Goal: Transaction & Acquisition: Purchase product/service

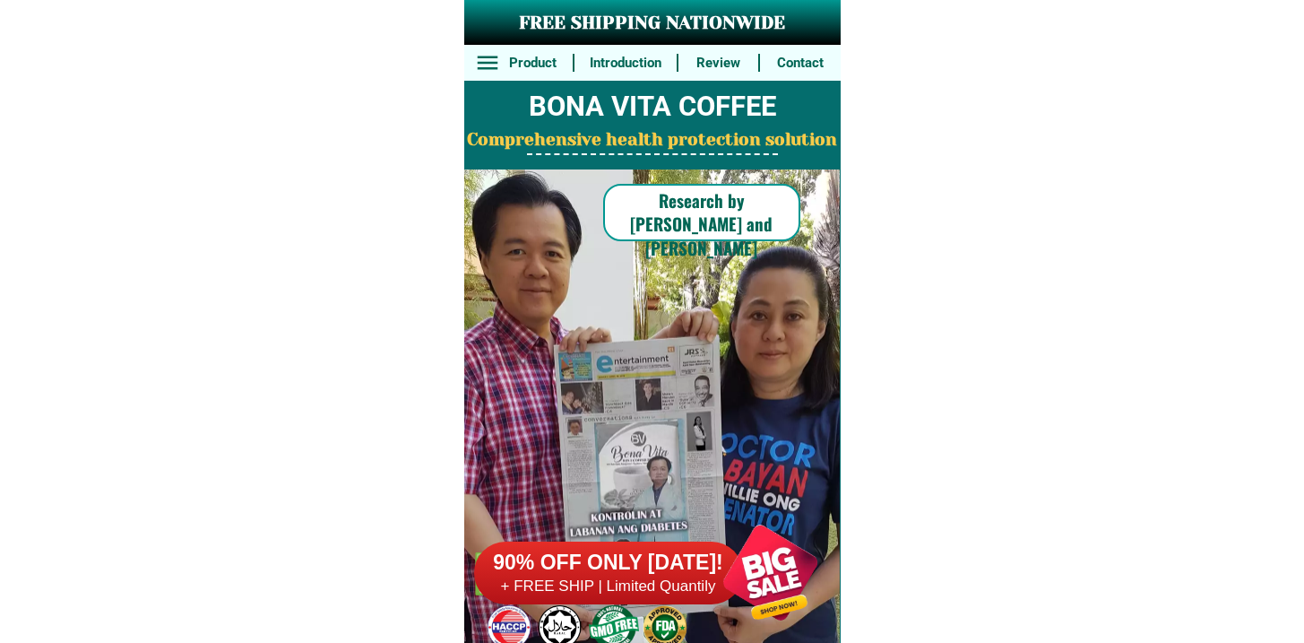
click at [632, 585] on h6 "+ FREE SHIP | Limited Quantily" at bounding box center [608, 586] width 269 height 20
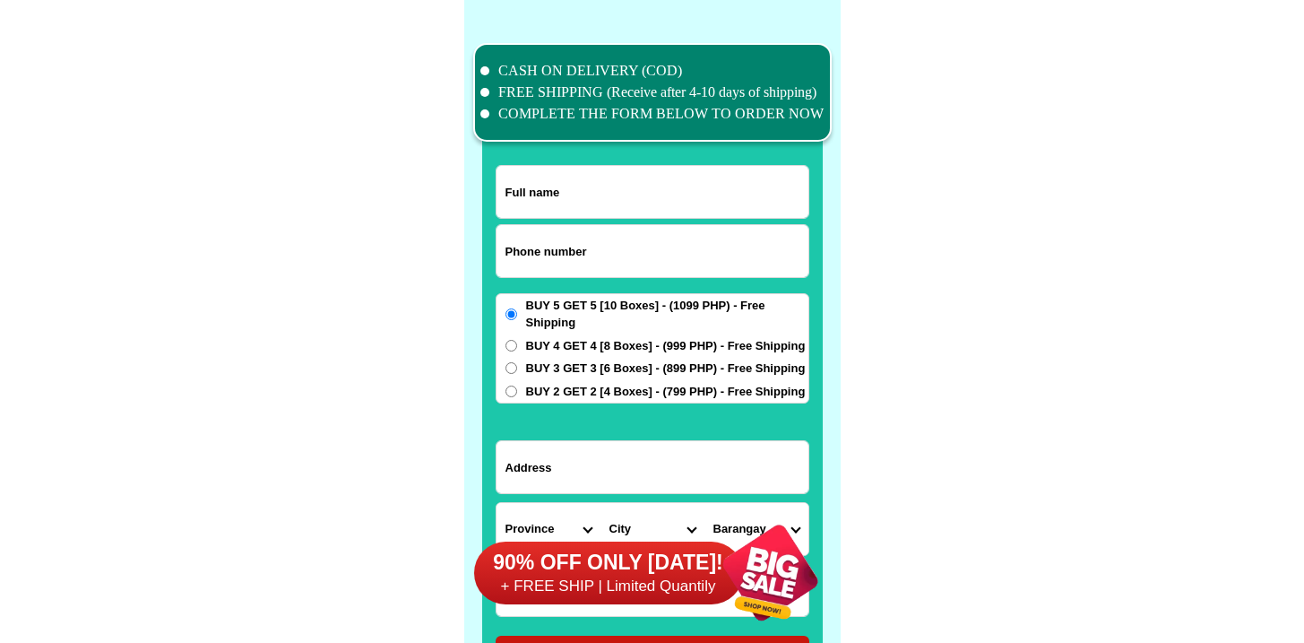
scroll to position [13931, 0]
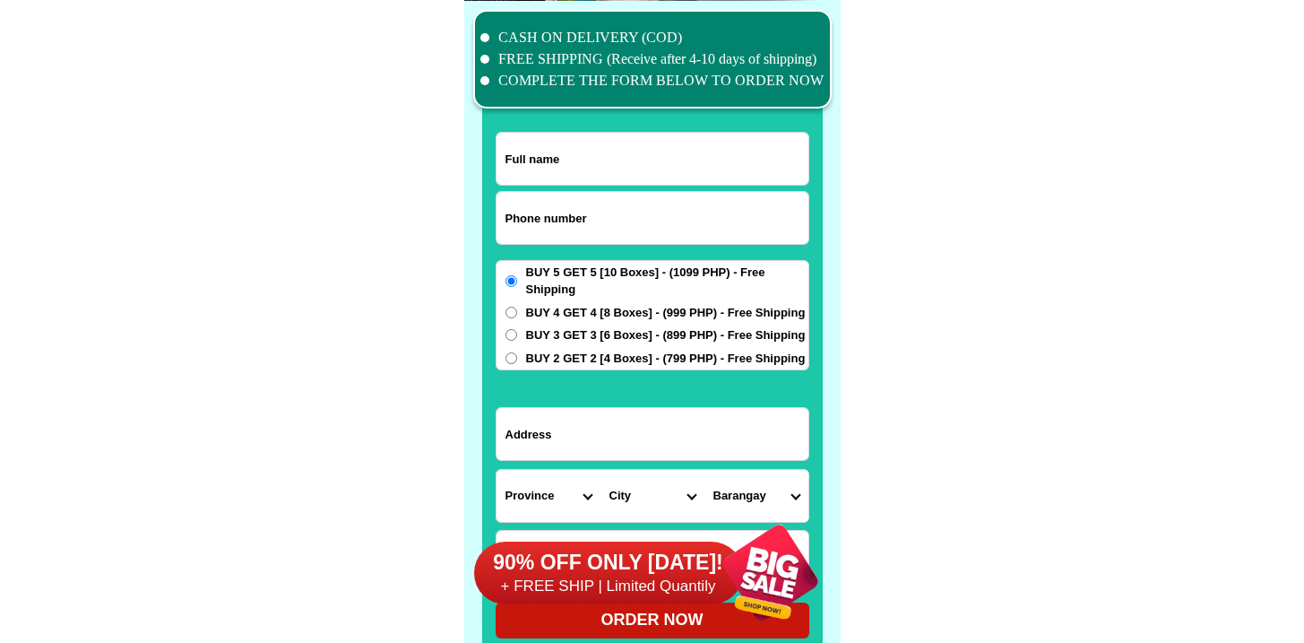
click at [576, 215] on input "Input phone_number" at bounding box center [652, 218] width 312 height 52
paste input "09755692308"
click at [560, 211] on input "0 09755692308" at bounding box center [652, 218] width 312 height 52
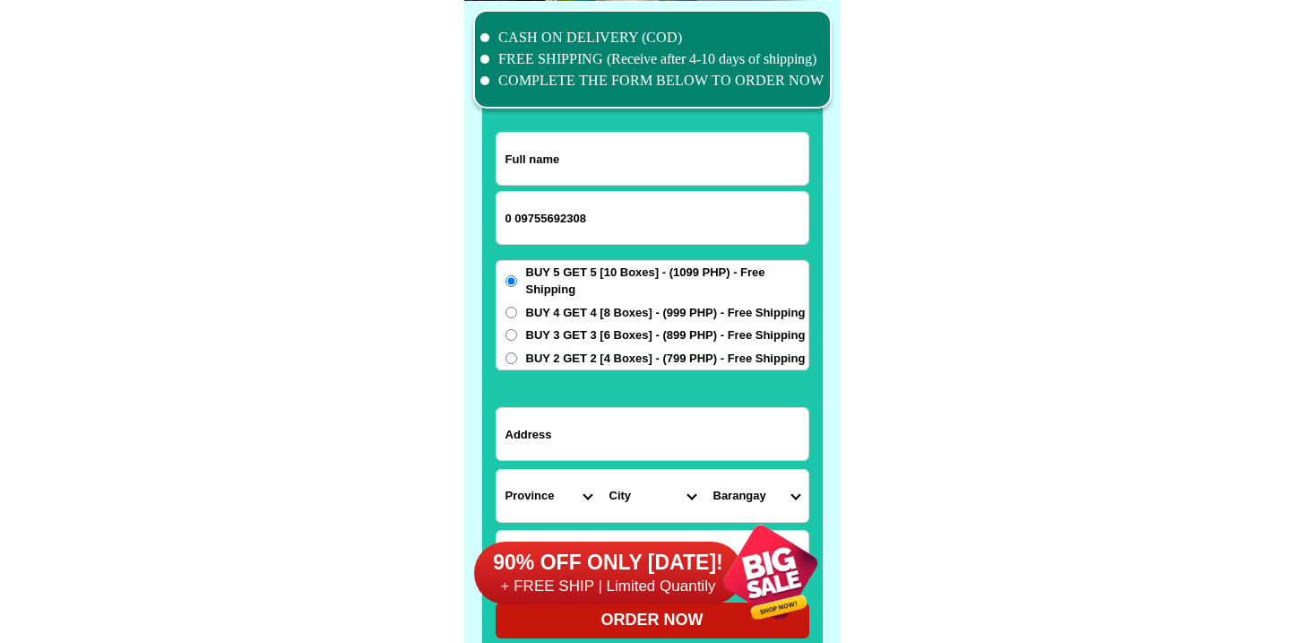
paste input "Input phone_number"
type input "09755692308"
click at [609, 147] on input "Input full_name" at bounding box center [652, 159] width 312 height 52
paste input "[PERSON_NAME]"
type input "[PERSON_NAME]"
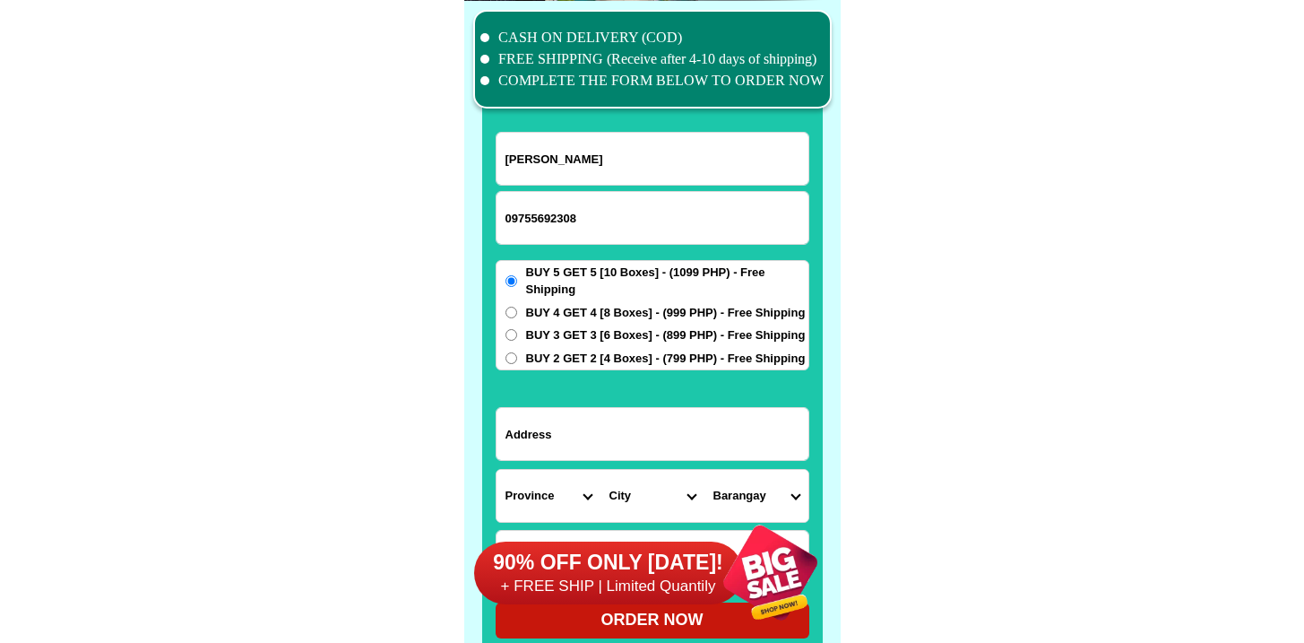
click at [591, 462] on form "[PERSON_NAME] 09755692308 ORDER NOW Province [GEOGRAPHIC_DATA] [GEOGRAPHIC_DATA…" at bounding box center [653, 385] width 314 height 506
click at [599, 440] on input "Input address" at bounding box center [652, 434] width 312 height 52
paste input "[GEOGRAPHIC_DATA][PERSON_NAME] Peñafrancia brgy [GEOGRAPHIC_DATA] Antipolo city…"
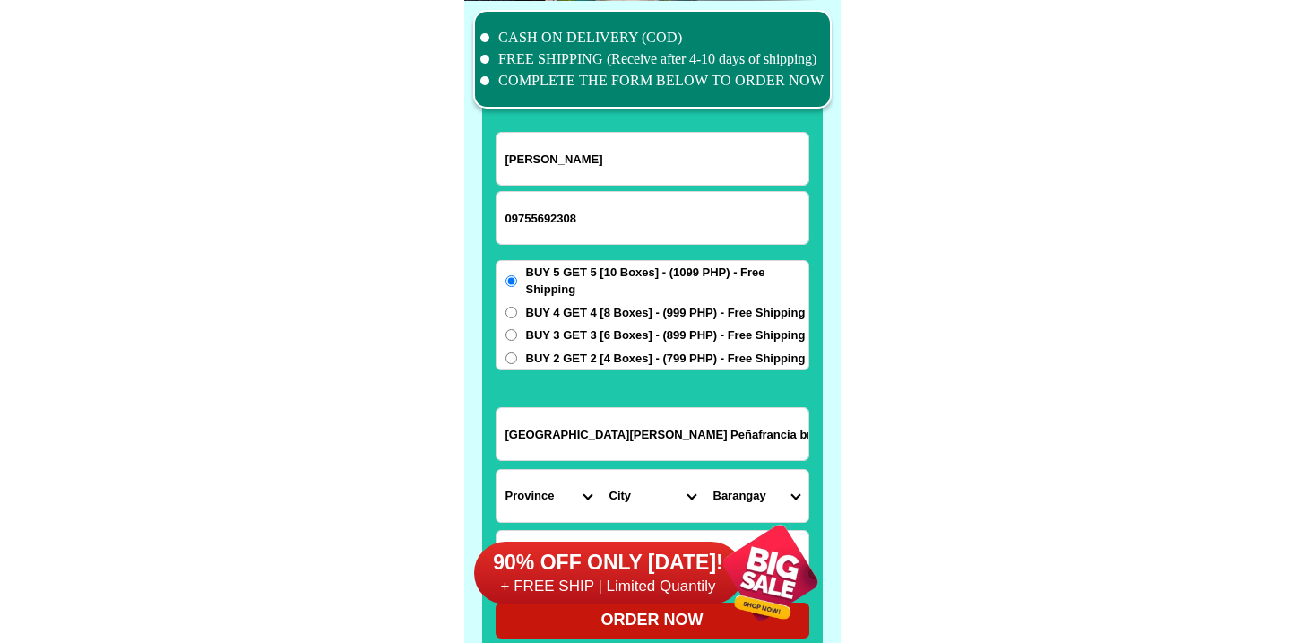
scroll to position [0, 69]
type input "[GEOGRAPHIC_DATA][PERSON_NAME] Peñafrancia brgy [GEOGRAPHIC_DATA] Antipolo city…"
click at [542, 483] on select "Province [GEOGRAPHIC_DATA] [GEOGRAPHIC_DATA][PERSON_NAME][GEOGRAPHIC_DATA][GEOG…" at bounding box center [548, 496] width 104 height 52
select select "63_993"
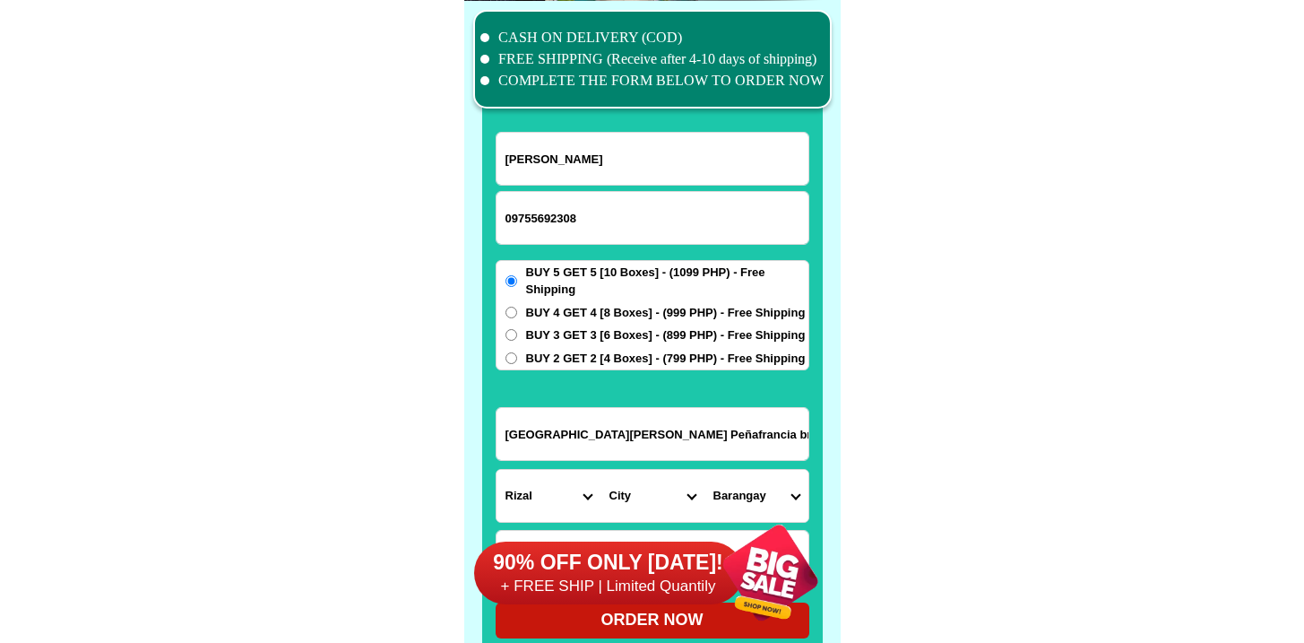
click at [496, 470] on select "Province [GEOGRAPHIC_DATA] [GEOGRAPHIC_DATA][PERSON_NAME][GEOGRAPHIC_DATA][GEOG…" at bounding box center [548, 496] width 104 height 52
click at [621, 501] on select "City Angono Antipolo-city [GEOGRAPHIC_DATA] [GEOGRAPHIC_DATA] [GEOGRAPHIC_DATA]…" at bounding box center [652, 496] width 104 height 52
select select "63_993568"
click at [600, 470] on select "City Angono Antipolo-city [GEOGRAPHIC_DATA] [GEOGRAPHIC_DATA] [GEOGRAPHIC_DATA]…" at bounding box center [652, 496] width 104 height 52
click at [710, 458] on input "[GEOGRAPHIC_DATA][PERSON_NAME] Peñafrancia brgy [GEOGRAPHIC_DATA] Antipolo city…" at bounding box center [652, 434] width 312 height 52
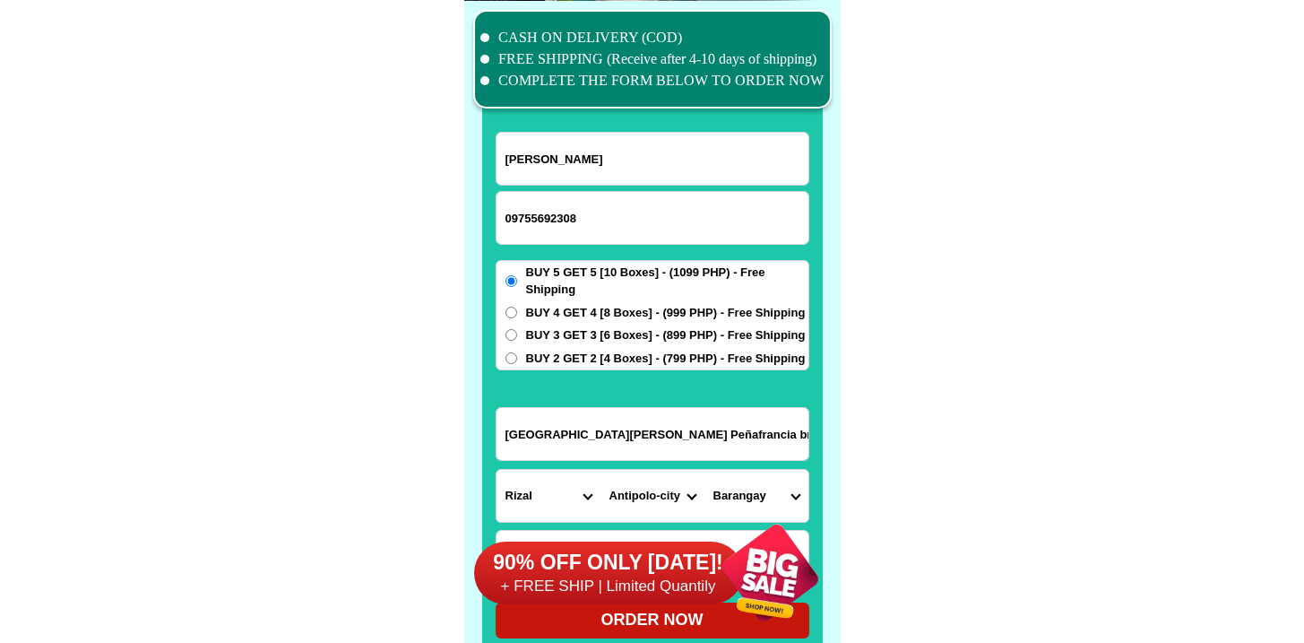
click at [729, 503] on div at bounding box center [770, 572] width 141 height 141
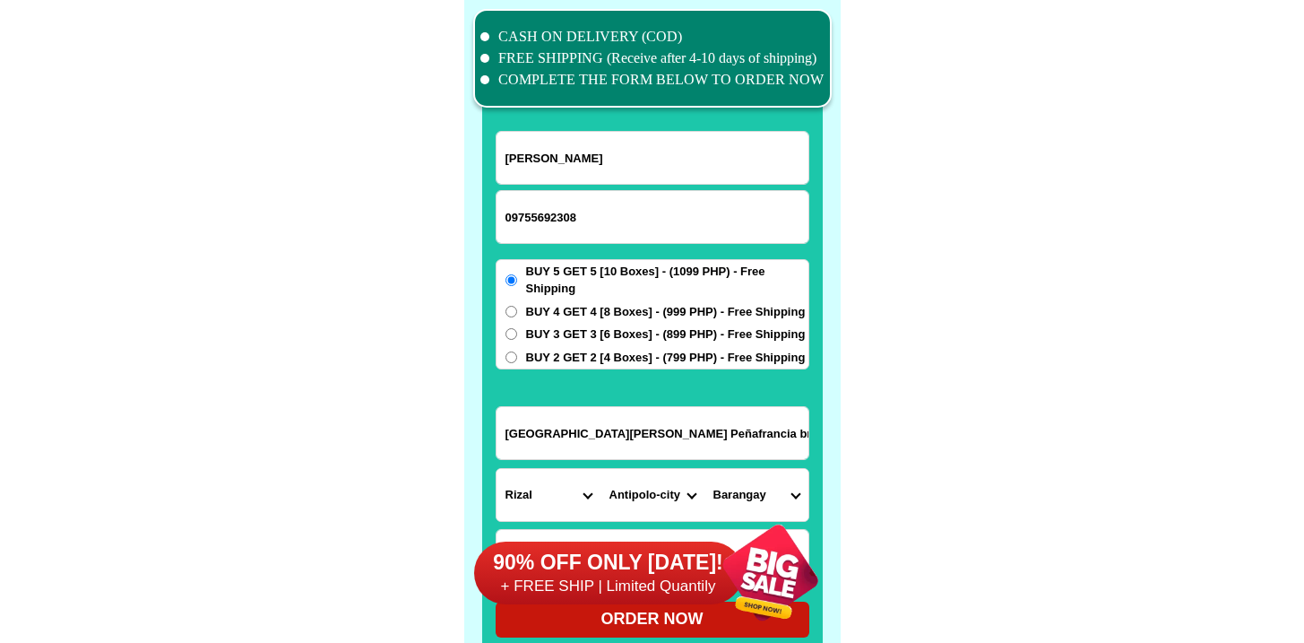
click at [761, 504] on div at bounding box center [770, 572] width 141 height 141
click at [739, 426] on input "[GEOGRAPHIC_DATA][PERSON_NAME] Peñafrancia brgy [GEOGRAPHIC_DATA] Antipolo city…" at bounding box center [652, 433] width 312 height 52
drag, startPoint x: 651, startPoint y: 431, endPoint x: 1005, endPoint y: 436, distance: 354.0
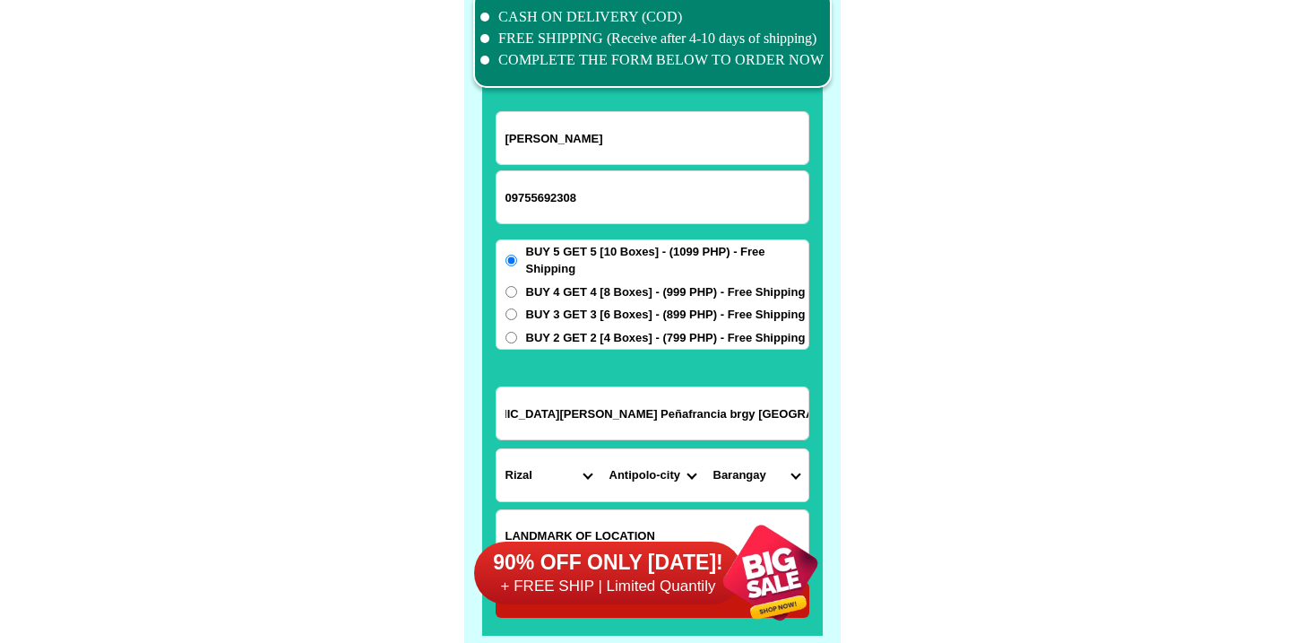
scroll to position [13982, 0]
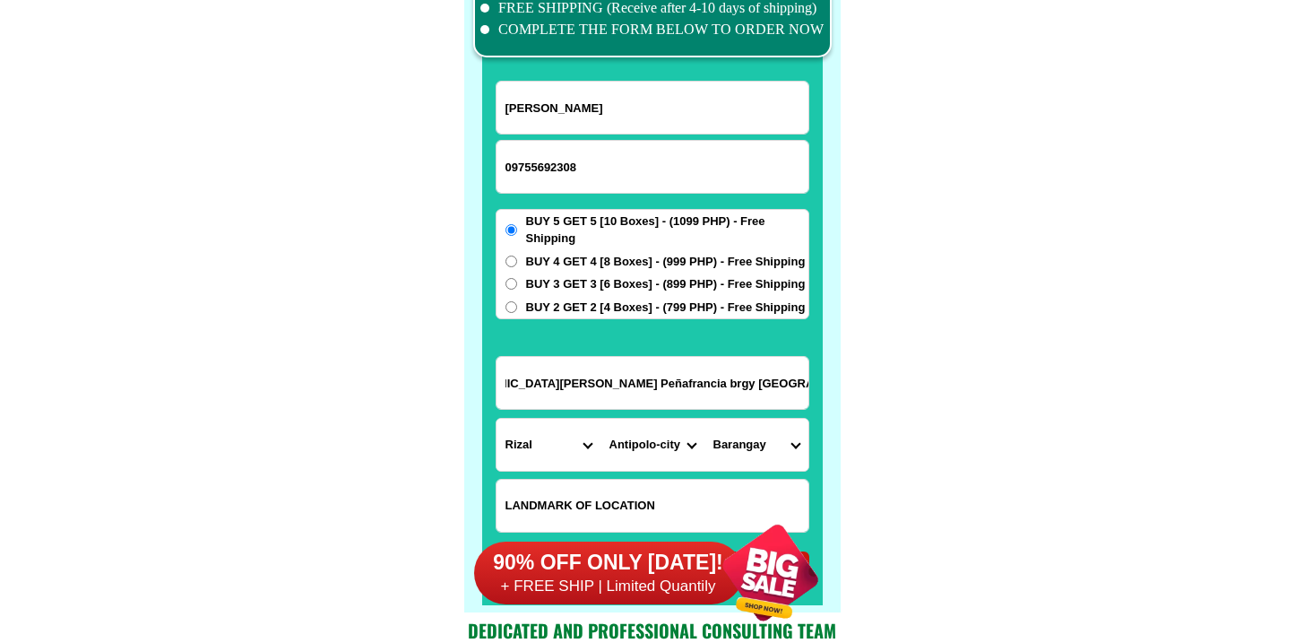
click at [755, 434] on select "[GEOGRAPHIC_DATA] [PERSON_NAME][GEOGRAPHIC_DATA] [GEOGRAPHIC_DATA] [GEOGRAPHIC_…" at bounding box center [756, 445] width 104 height 52
select select "63_9935685390"
click at [704, 419] on select "[GEOGRAPHIC_DATA] [PERSON_NAME][GEOGRAPHIC_DATA] [GEOGRAPHIC_DATA] [GEOGRAPHIC_…" at bounding box center [756, 445] width 104 height 52
click at [712, 388] on input "[GEOGRAPHIC_DATA][PERSON_NAME] Peñafrancia brgy [GEOGRAPHIC_DATA] Antipolo city…" at bounding box center [652, 383] width 312 height 52
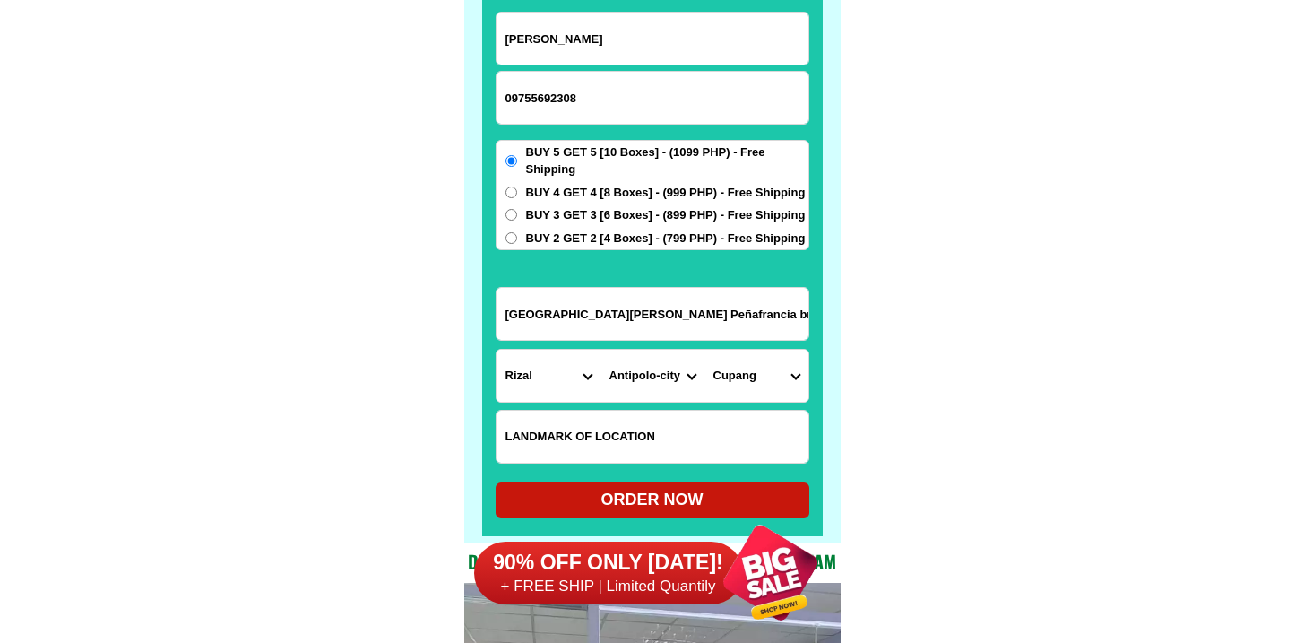
scroll to position [14081, 0]
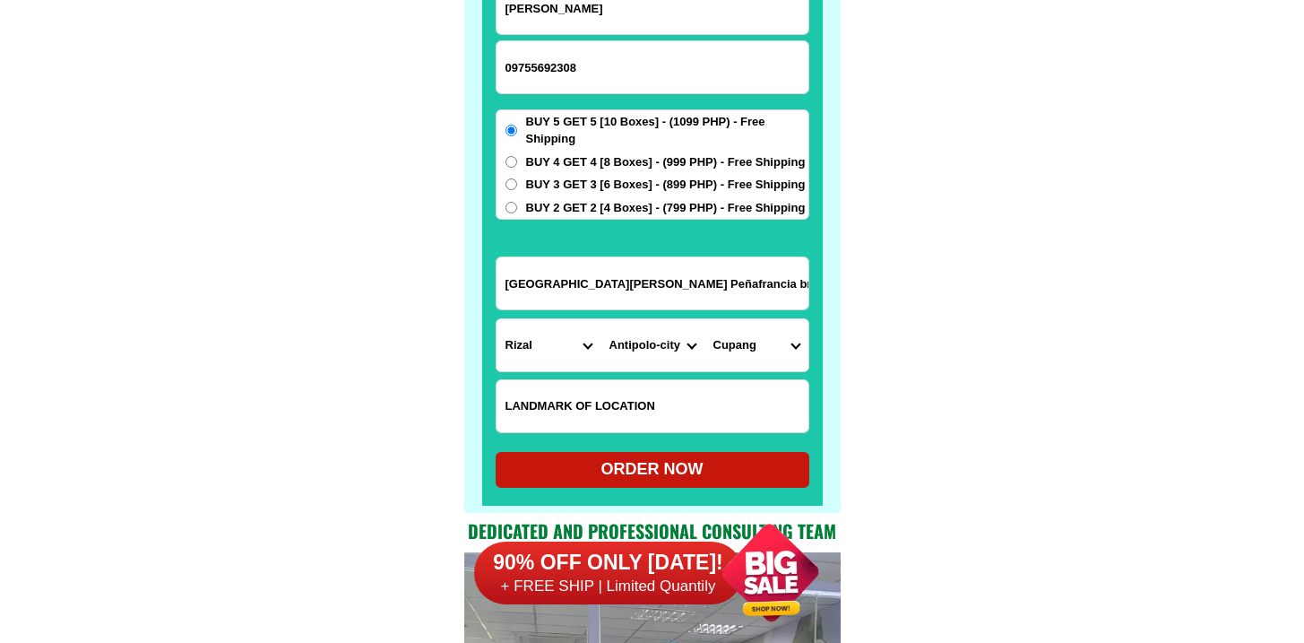
click at [652, 464] on div "ORDER NOW" at bounding box center [653, 469] width 314 height 24
radio input "true"
